Goal: Task Accomplishment & Management: Manage account settings

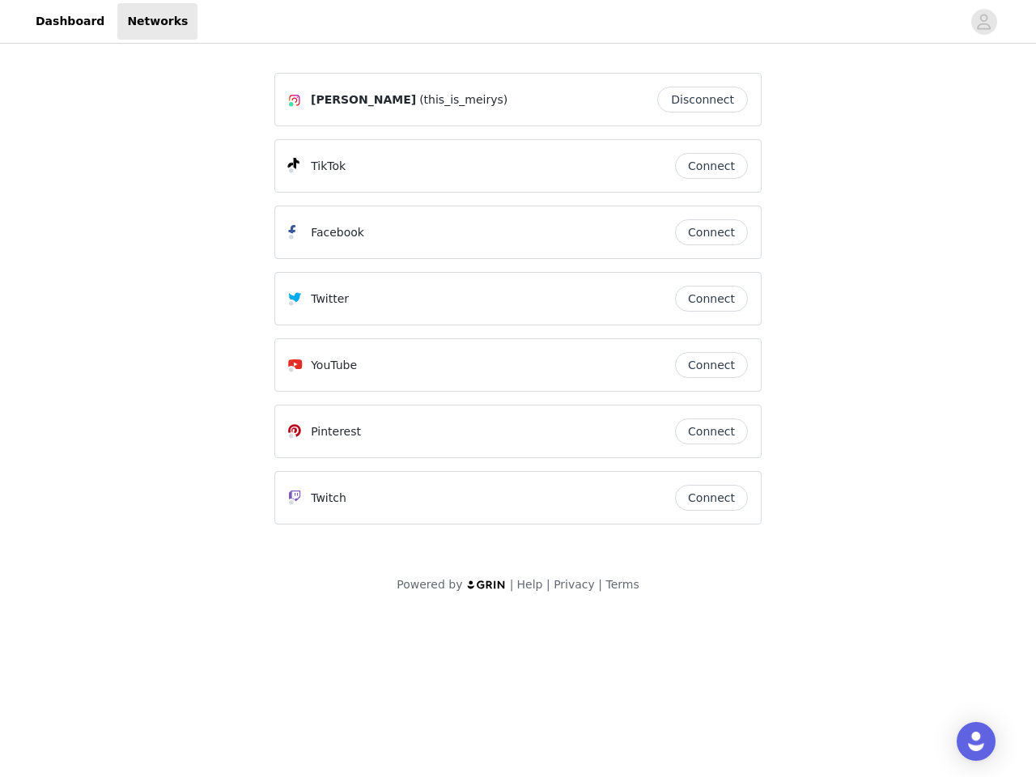
click at [518, 306] on div "Twitter" at bounding box center [481, 298] width 387 height 19
click at [518, 22] on div at bounding box center [580, 21] width 764 height 36
click at [985, 22] on icon "avatar" at bounding box center [984, 22] width 15 height 26
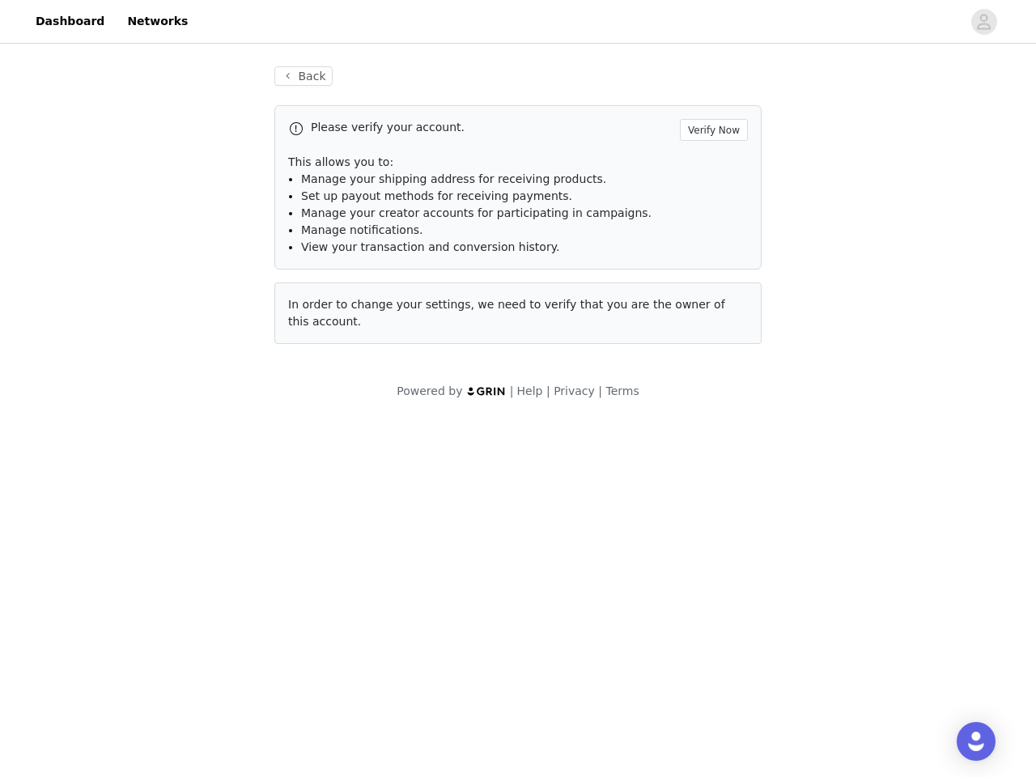
click at [707, 100] on div "Back Please verify your account. Verify Now This allows you to: Manage your shi…" at bounding box center [518, 205] width 526 height 317
click at [712, 166] on p "This allows you to:" at bounding box center [518, 162] width 460 height 17
